Goal: Contribute content: Add original content to the website for others to see

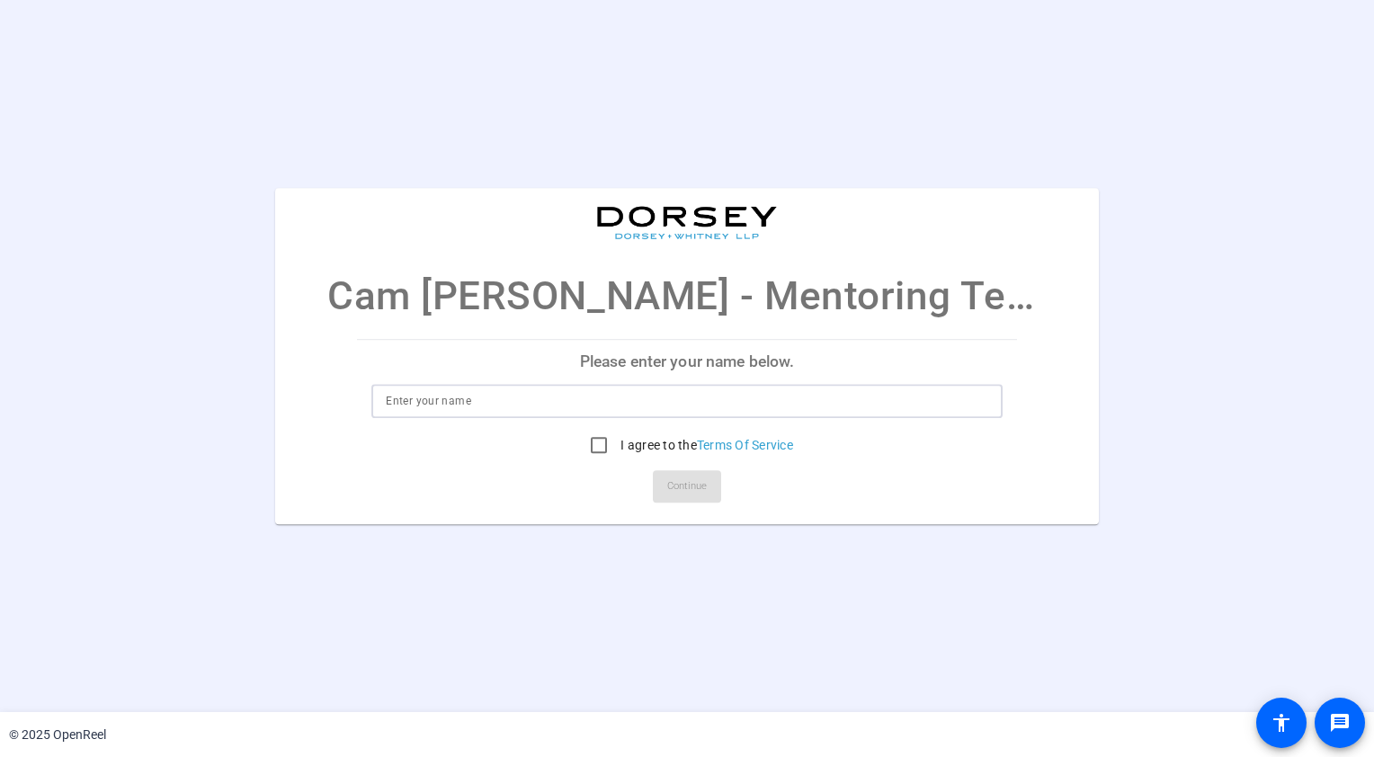
click at [581, 400] on input at bounding box center [687, 401] width 602 height 22
type input "Cam"
click at [593, 444] on input "I agree to the Terms Of Service" at bounding box center [599, 445] width 36 height 36
checkbox input "true"
click at [685, 490] on span "Continue" at bounding box center [687, 486] width 40 height 27
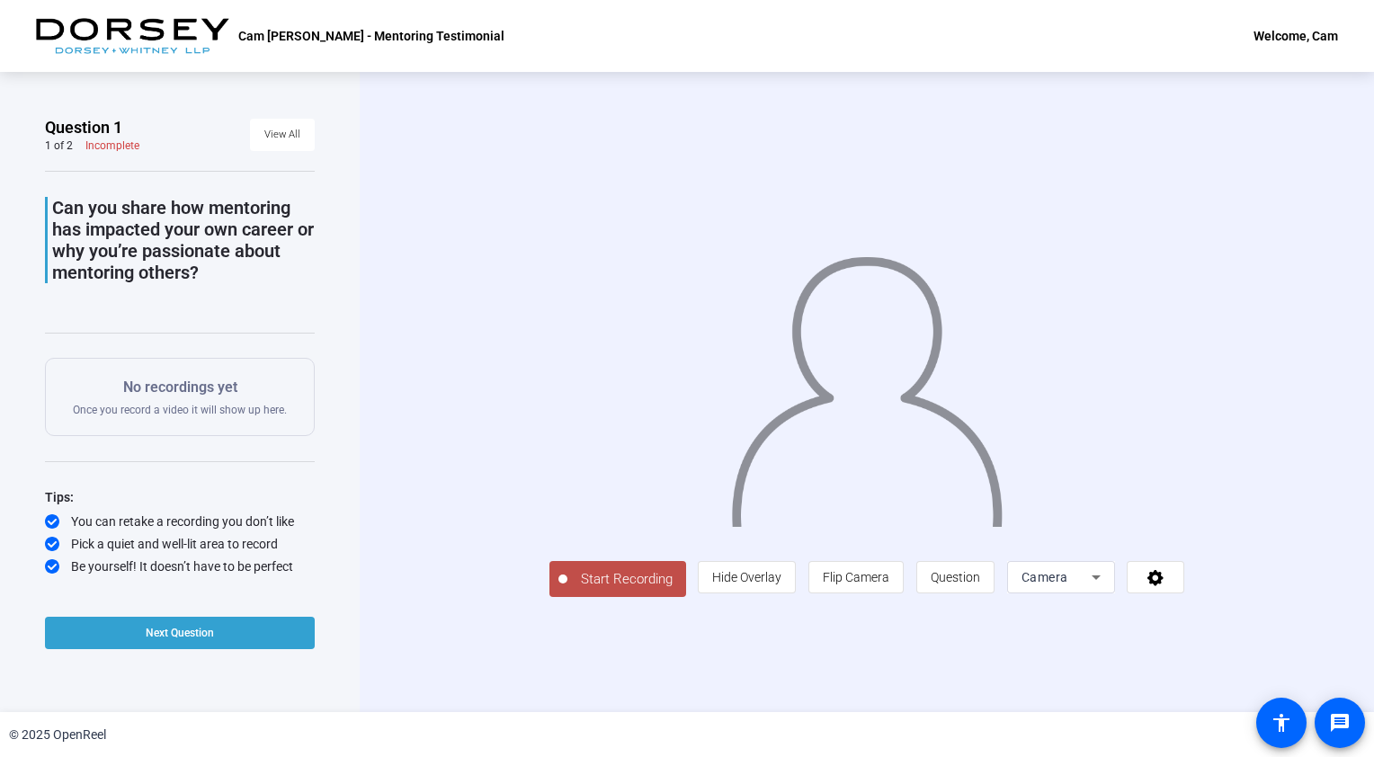
click at [629, 573] on span "Start Recording" at bounding box center [627, 579] width 119 height 21
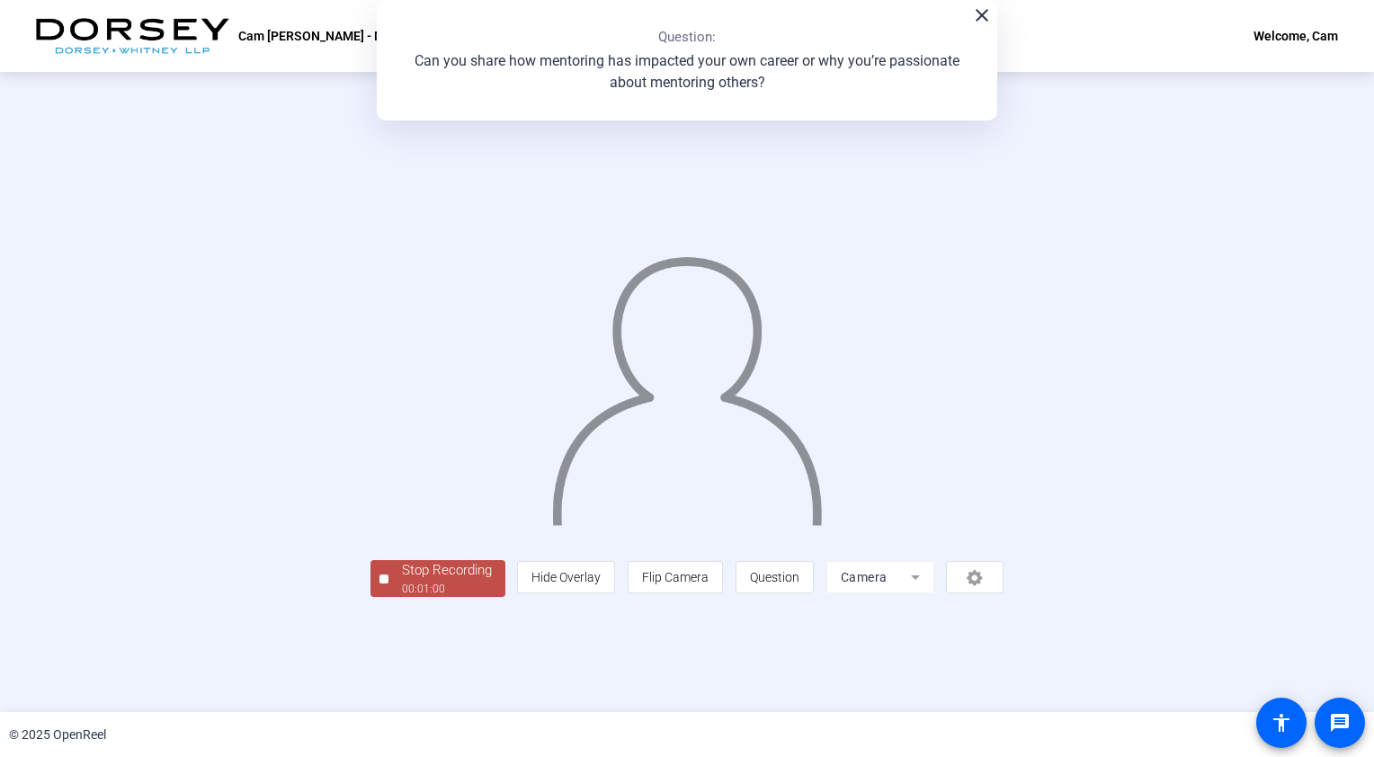
click at [443, 591] on div "00:01:00" at bounding box center [447, 589] width 90 height 16
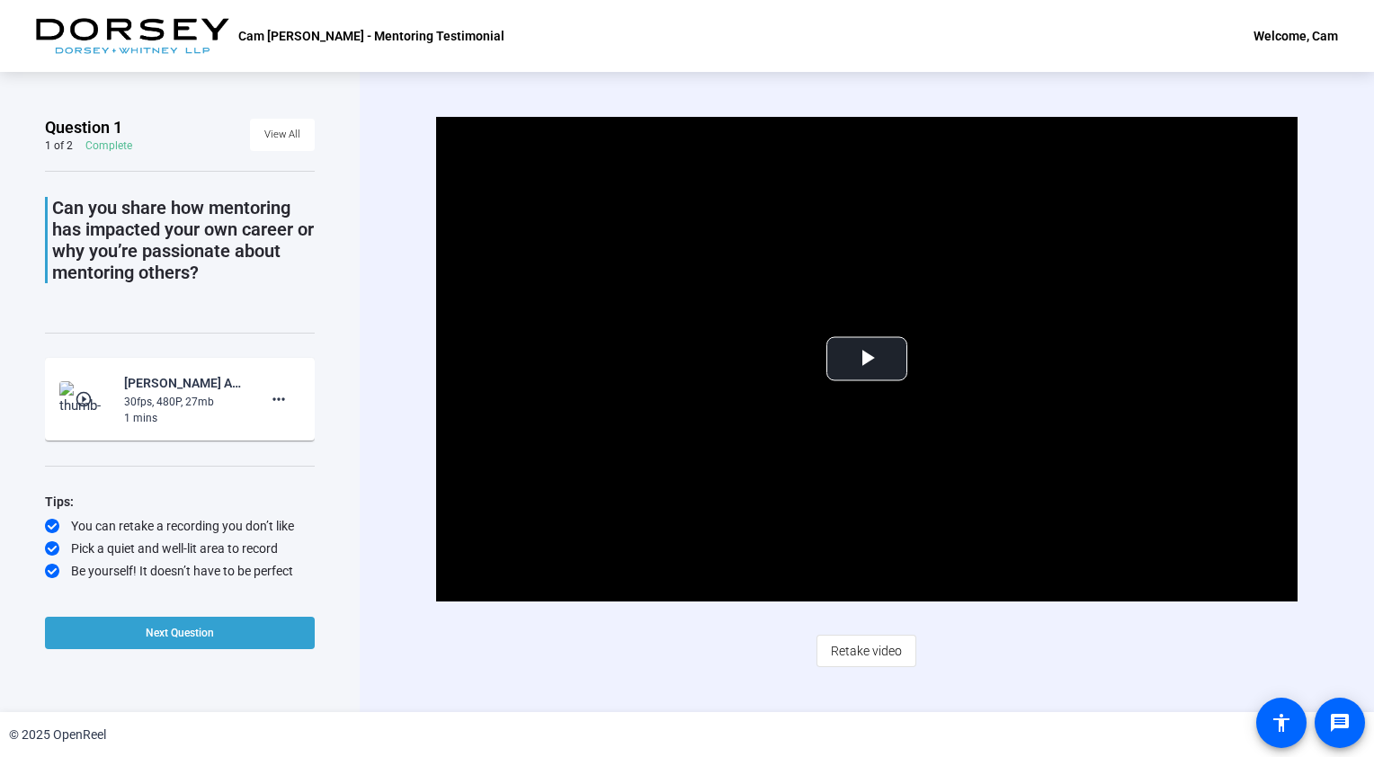
click at [170, 237] on p "Can you share how mentoring has impacted your own career or why you’re passiona…" at bounding box center [183, 240] width 263 height 86
click at [867, 359] on span "Video Player" at bounding box center [867, 359] width 0 height 0
click at [854, 648] on span "Retake video" at bounding box center [866, 651] width 71 height 34
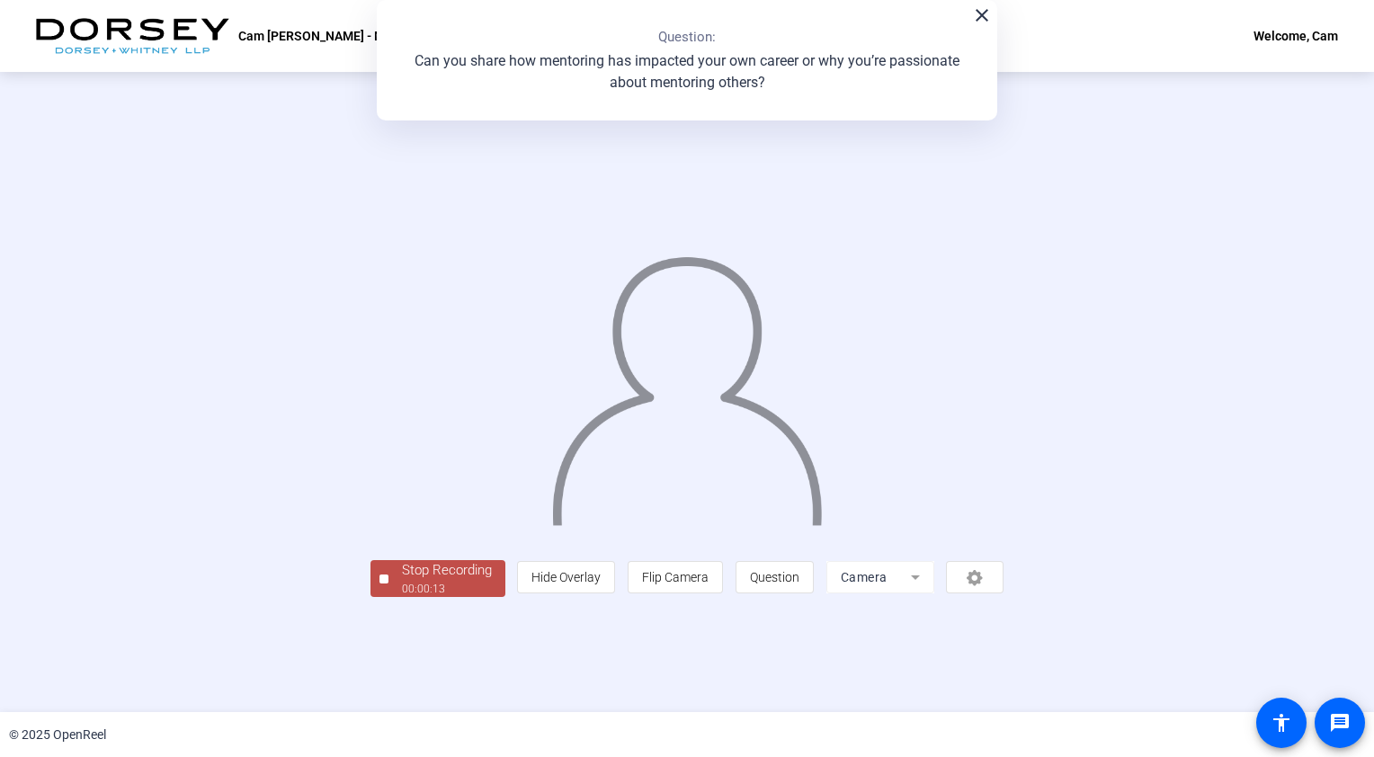
click at [402, 581] on div "Stop Recording" at bounding box center [447, 570] width 90 height 21
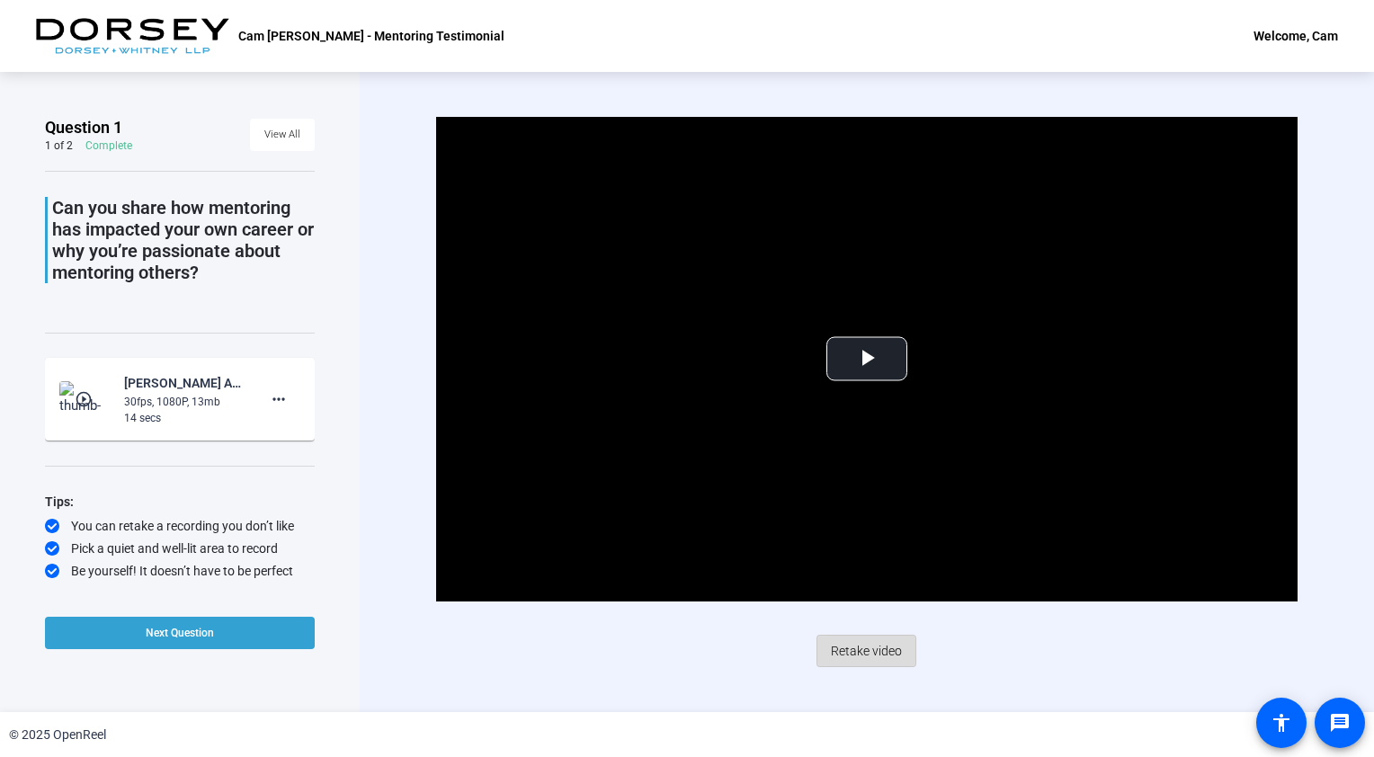
click at [872, 655] on span "Retake video" at bounding box center [866, 651] width 71 height 34
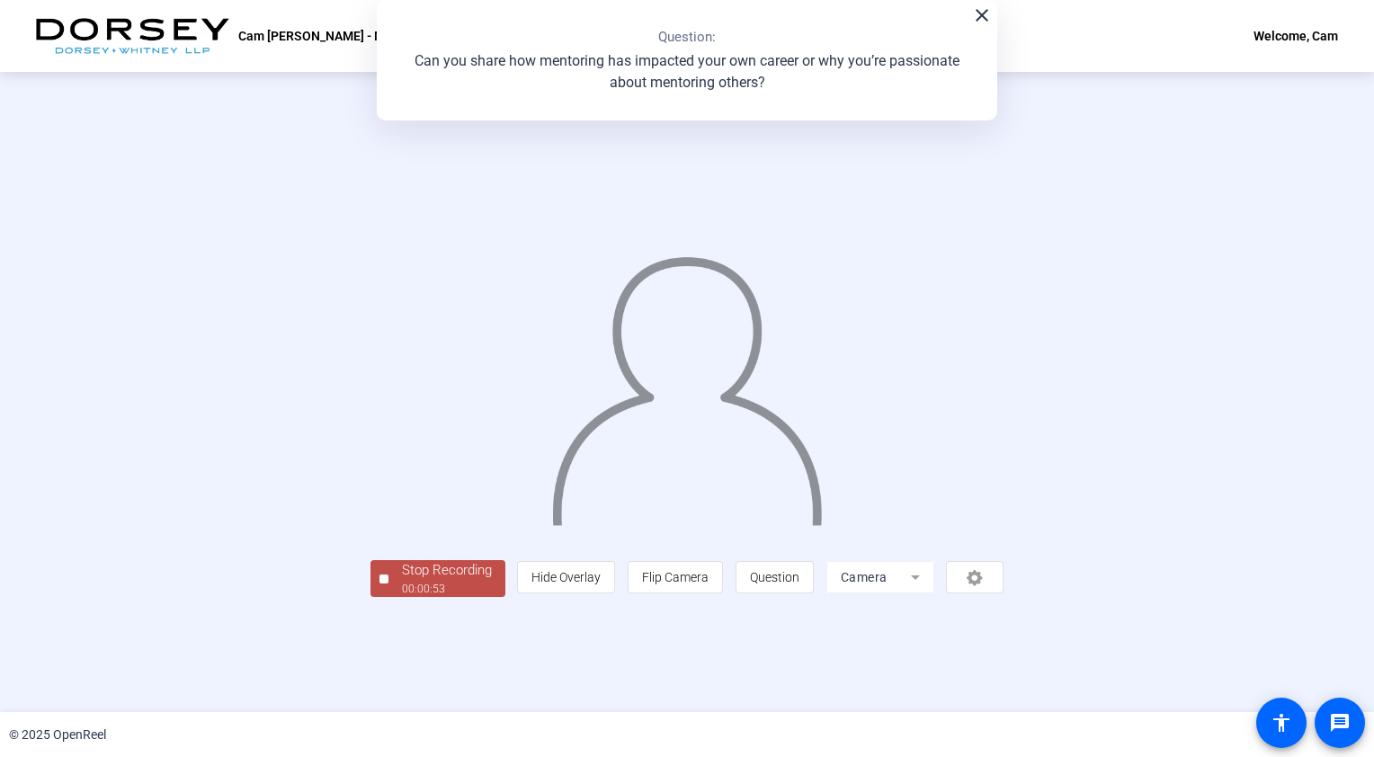
click at [402, 581] on div "Stop Recording" at bounding box center [447, 570] width 90 height 21
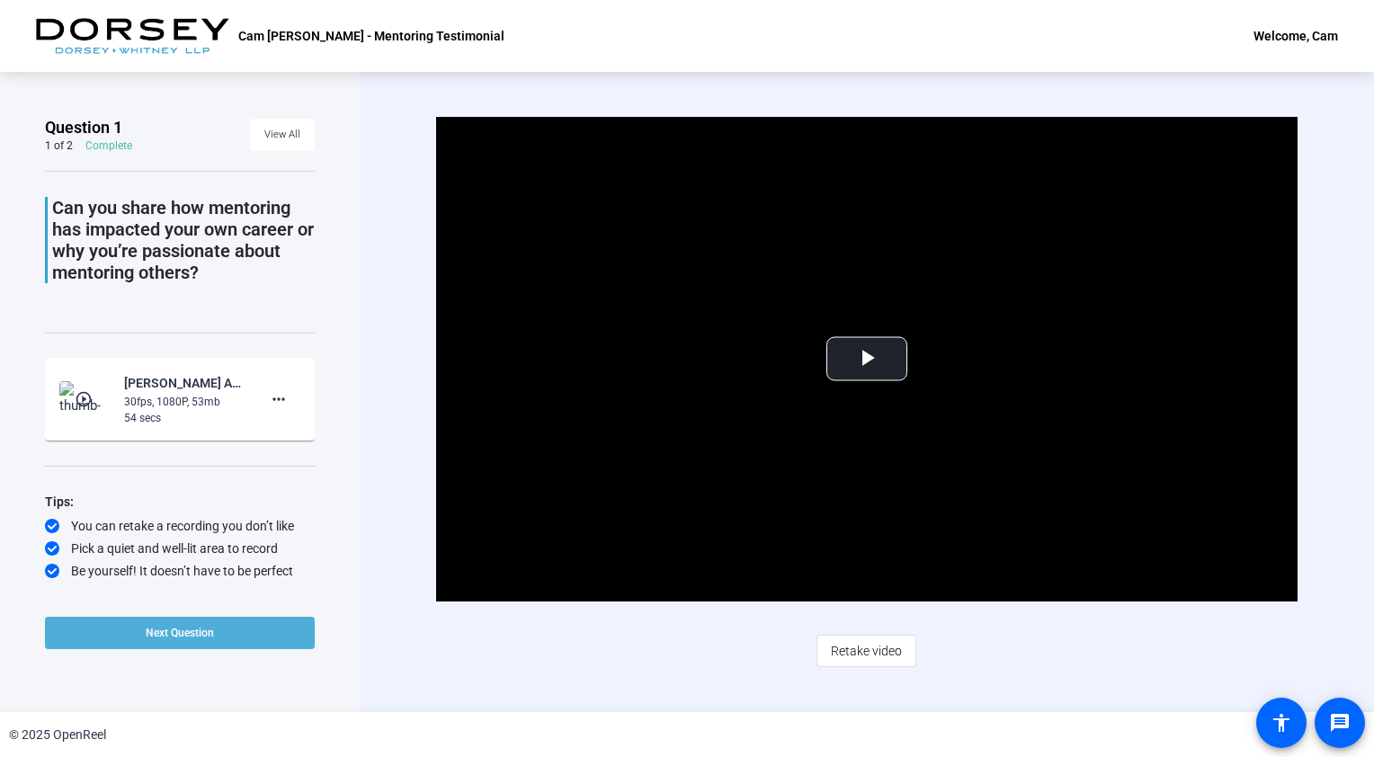
click at [218, 634] on span at bounding box center [180, 633] width 270 height 43
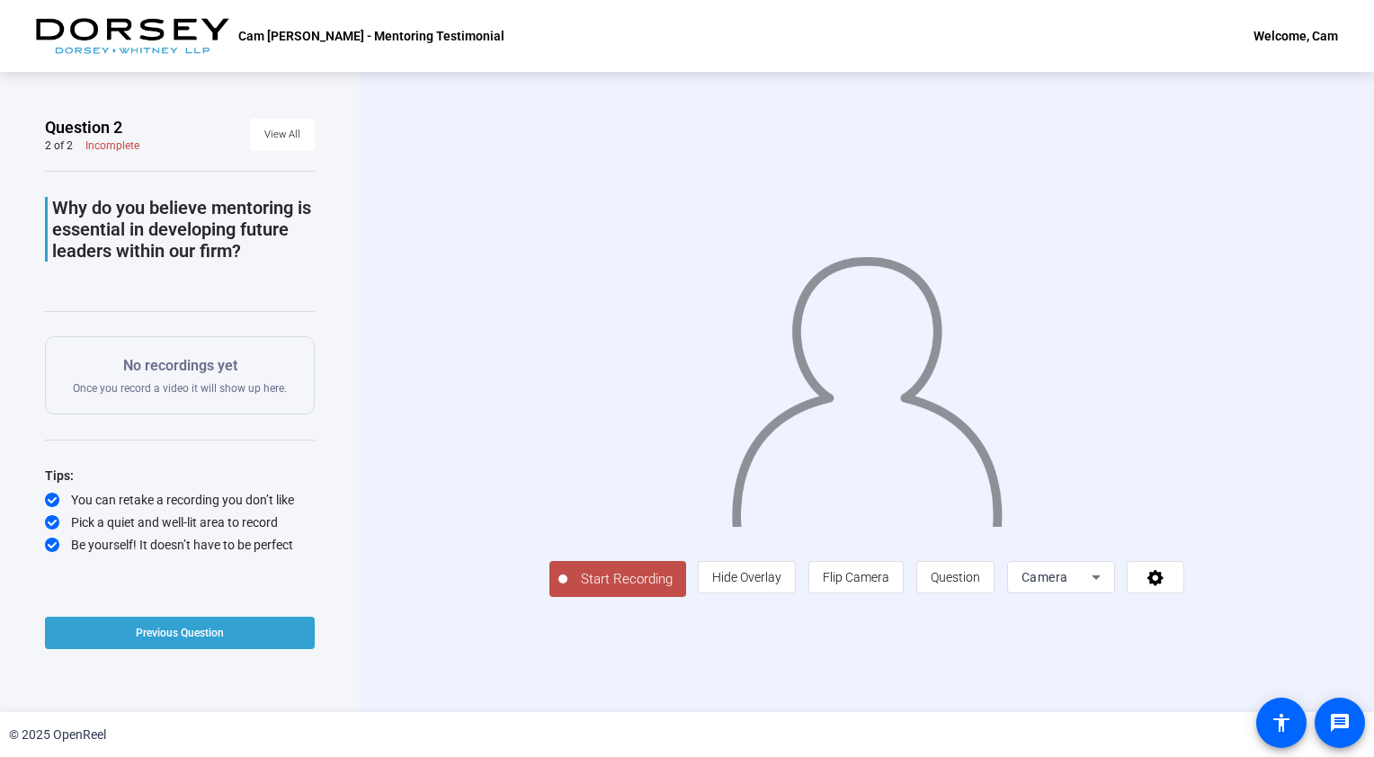
click at [568, 590] on span "Start Recording" at bounding box center [627, 579] width 119 height 21
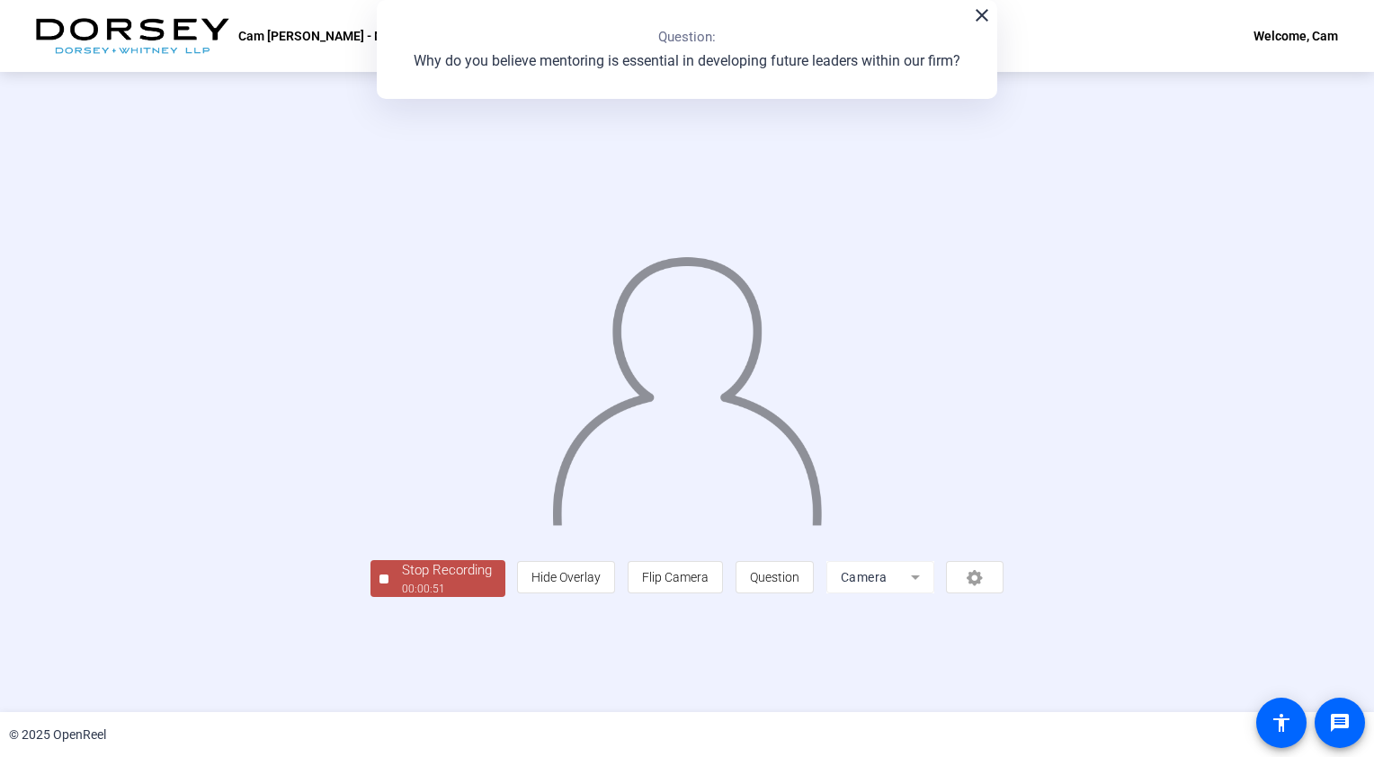
click at [402, 581] on div "Stop Recording" at bounding box center [447, 570] width 90 height 21
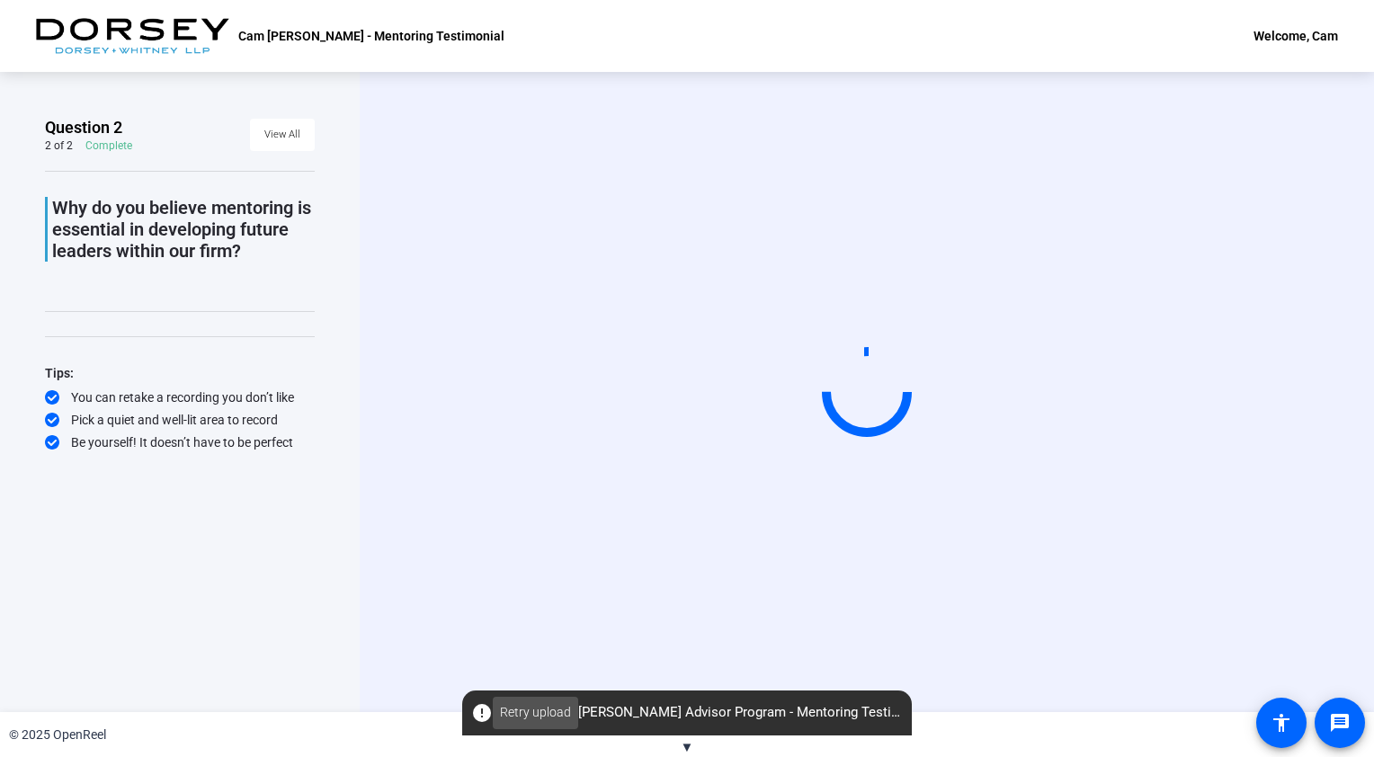
click at [563, 716] on span "Retry upload" at bounding box center [535, 712] width 71 height 19
